Goal: Task Accomplishment & Management: Manage account settings

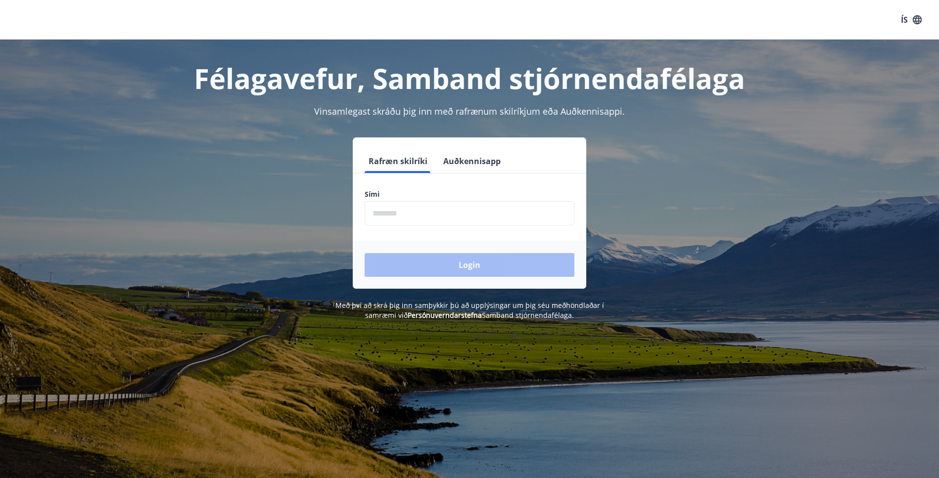
click at [403, 213] on input "phone" at bounding box center [469, 213] width 210 height 24
type input "********"
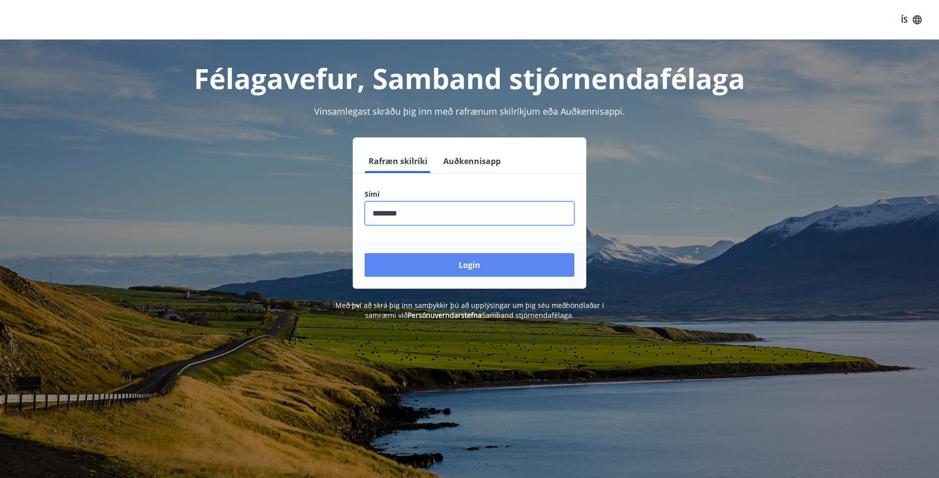
click at [445, 268] on button "Login" at bounding box center [469, 265] width 210 height 24
click at [467, 266] on button "Login" at bounding box center [469, 265] width 210 height 24
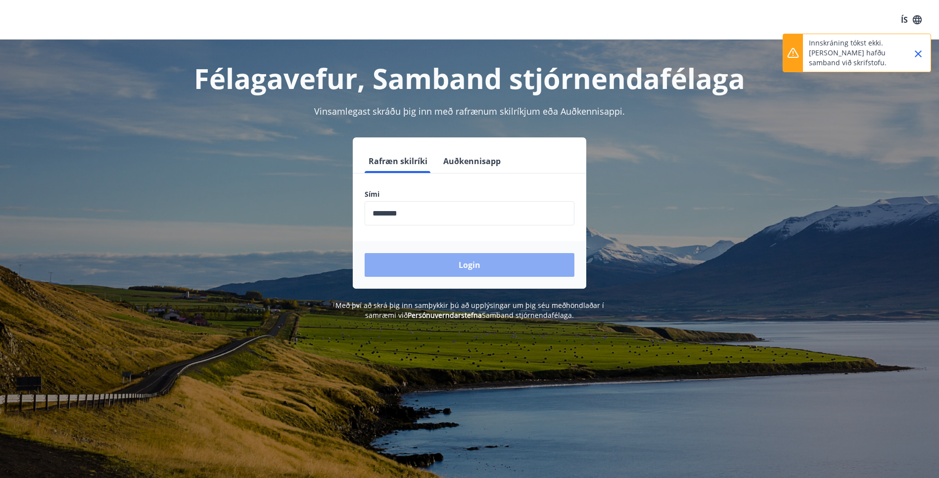
click at [467, 266] on button "Login" at bounding box center [469, 265] width 210 height 24
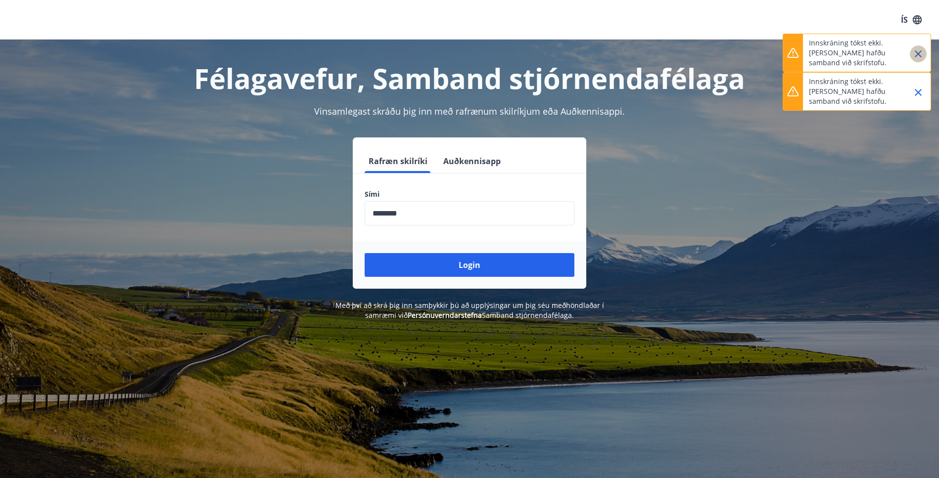
click at [917, 52] on icon "Close" at bounding box center [918, 54] width 12 height 12
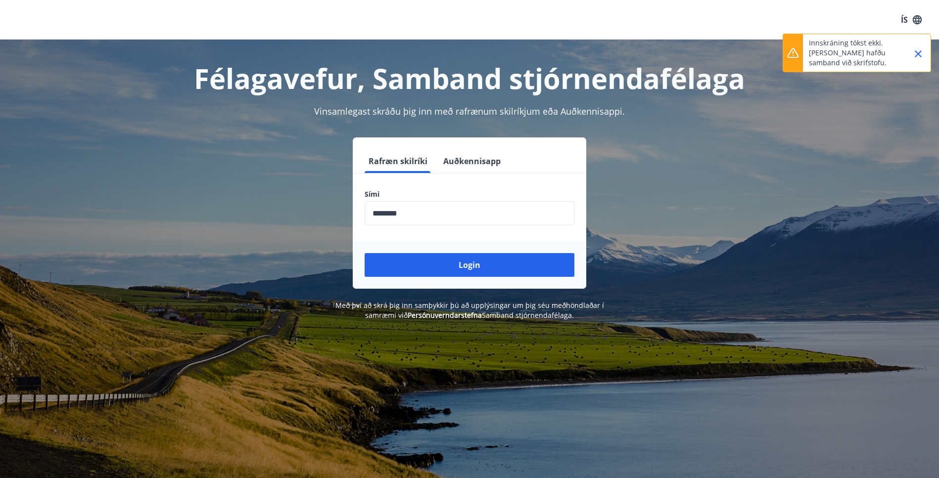
click at [916, 54] on icon "Close" at bounding box center [918, 54] width 12 height 12
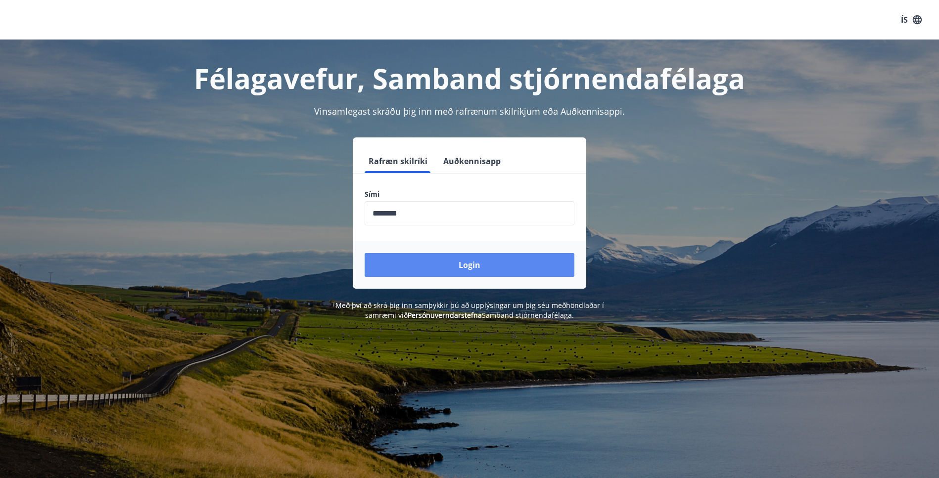
click at [463, 264] on button "Login" at bounding box center [469, 265] width 210 height 24
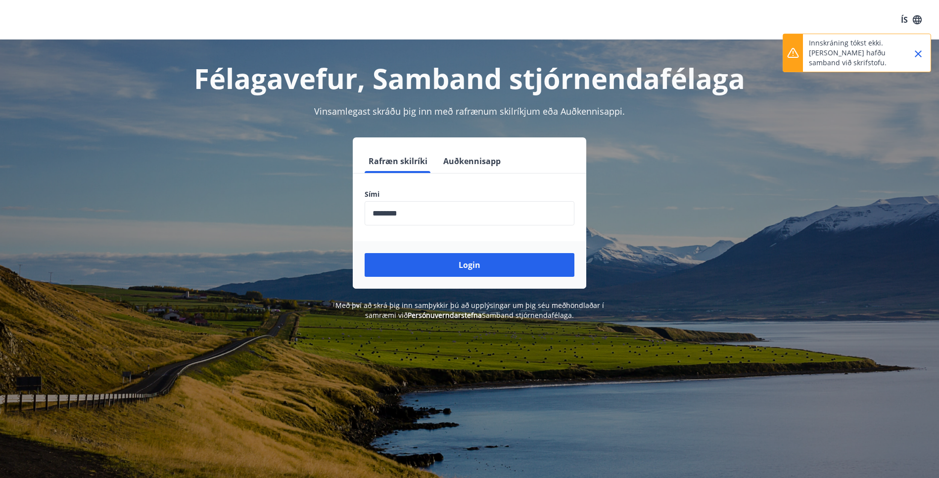
click at [916, 55] on icon "Close" at bounding box center [917, 53] width 7 height 7
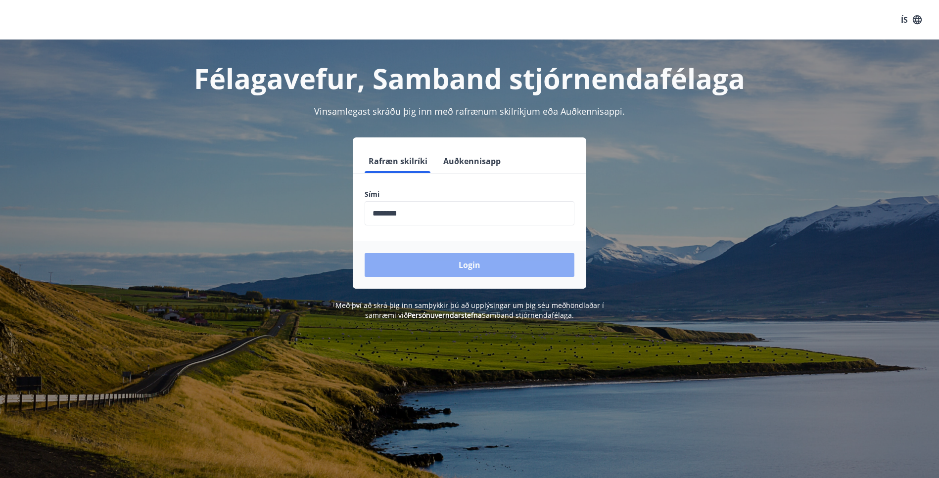
click at [458, 264] on button "Login" at bounding box center [469, 265] width 210 height 24
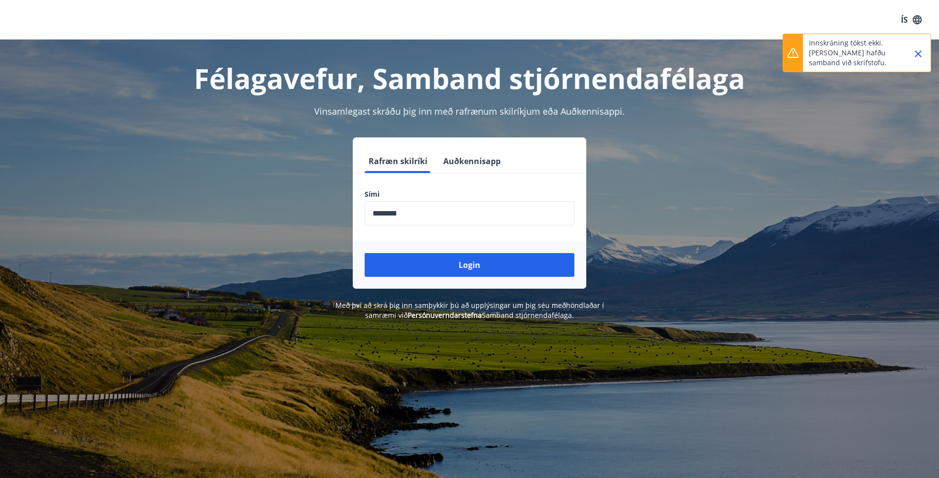
click at [919, 53] on icon "Close" at bounding box center [917, 53] width 7 height 7
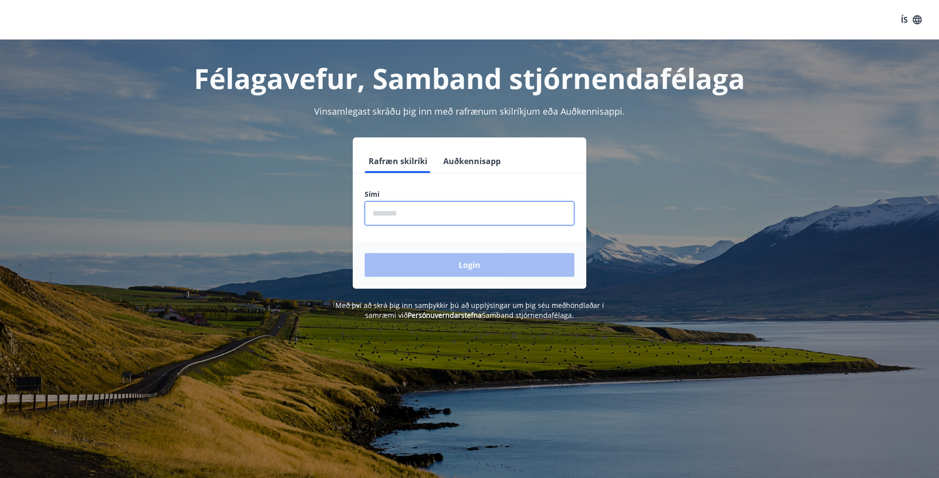
click at [427, 221] on input "phone" at bounding box center [469, 213] width 210 height 24
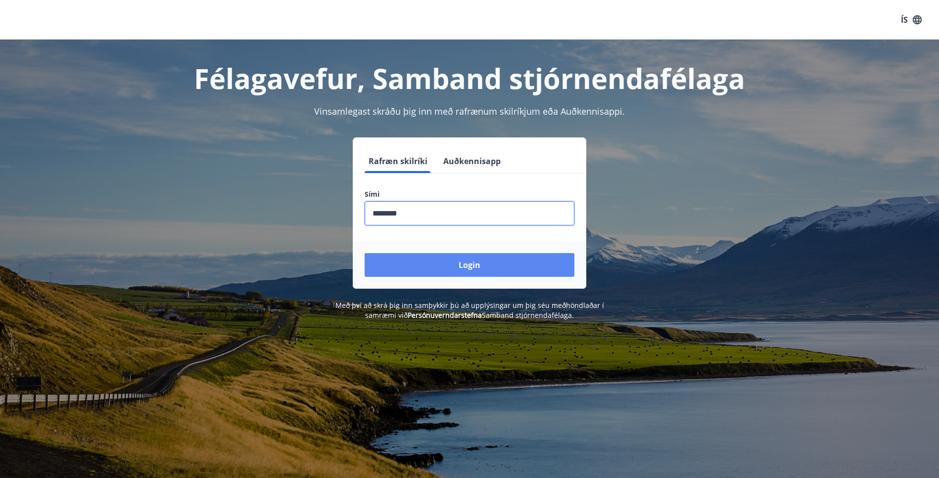
click at [425, 266] on button "Login" at bounding box center [469, 265] width 210 height 24
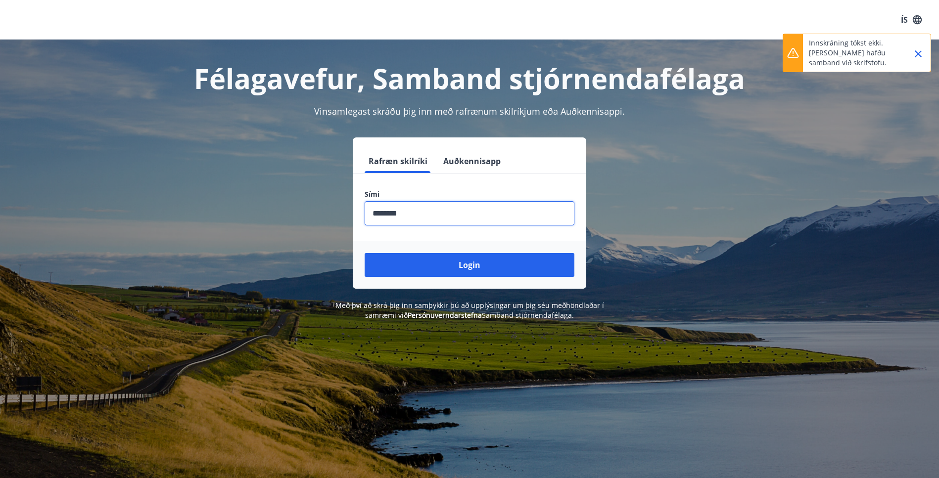
click at [416, 212] on input "phone" at bounding box center [469, 213] width 210 height 24
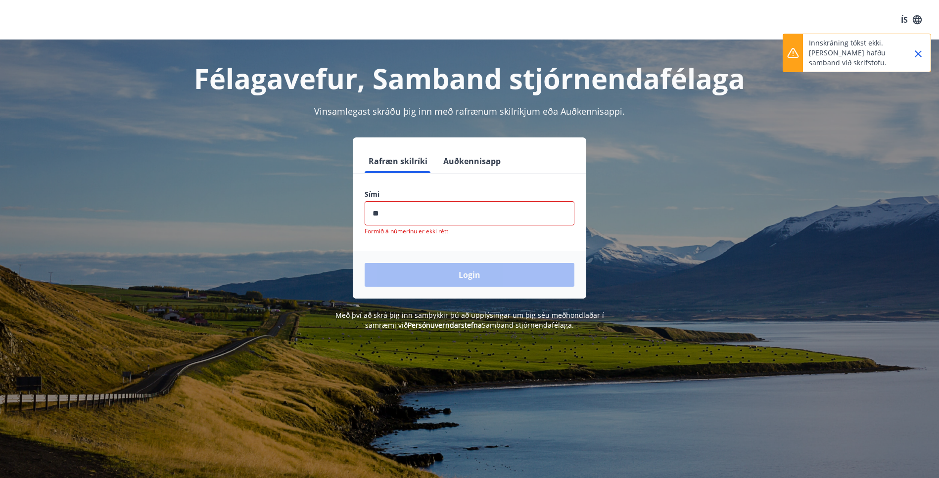
type input "*"
type input "********"
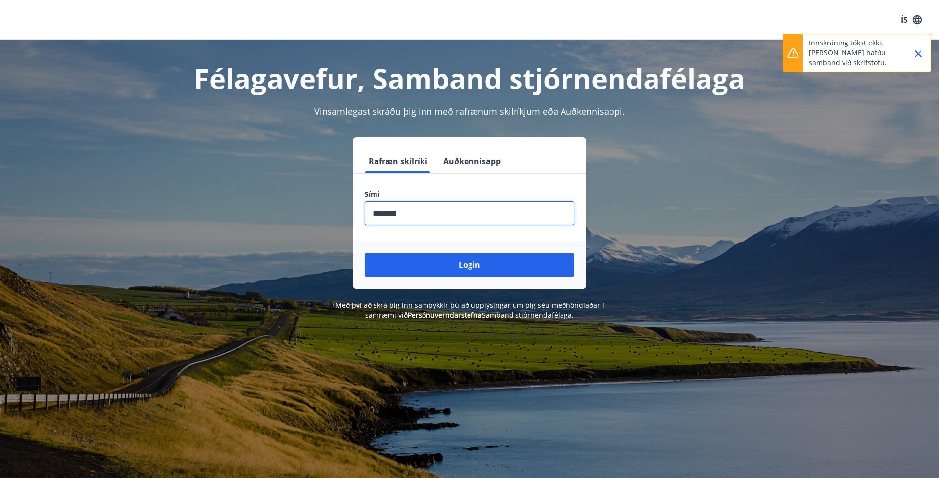
click at [364, 253] on button "Login" at bounding box center [469, 265] width 210 height 24
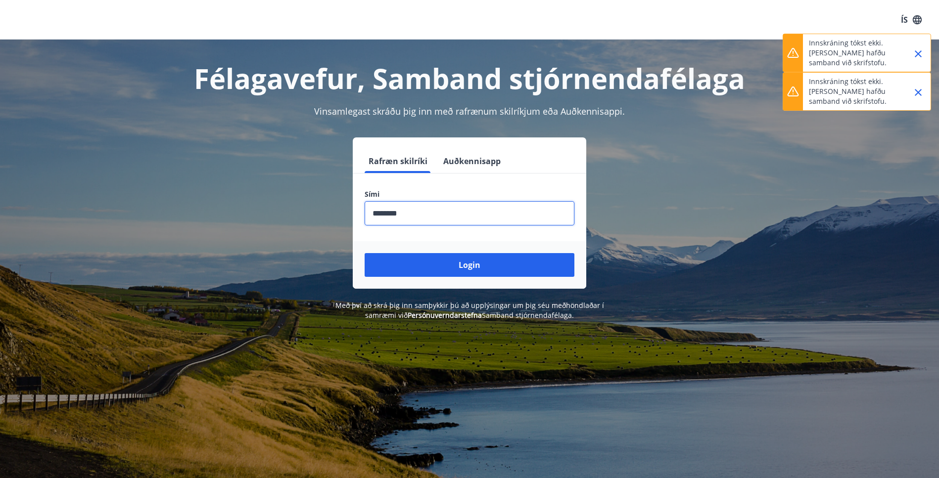
click at [916, 51] on icon "Close" at bounding box center [918, 54] width 12 height 12
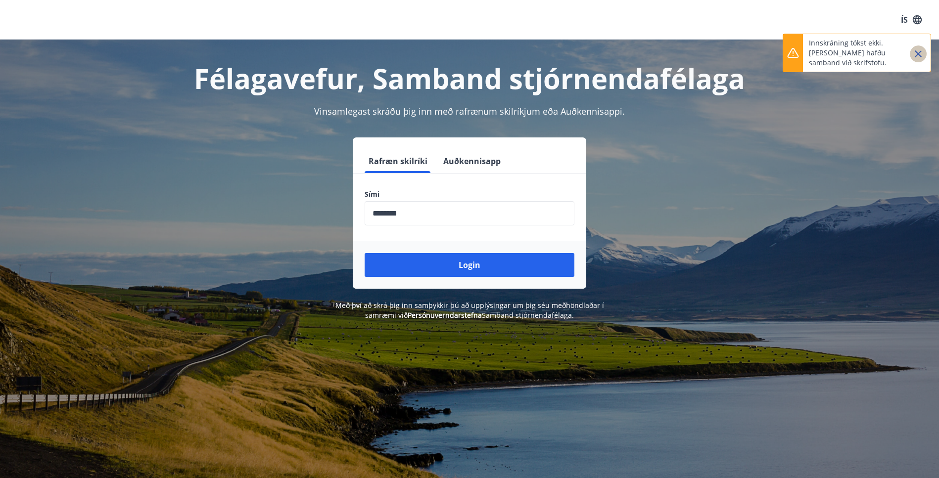
click at [918, 53] on icon "Close" at bounding box center [918, 54] width 12 height 12
